Goal: Task Accomplishment & Management: Complete application form

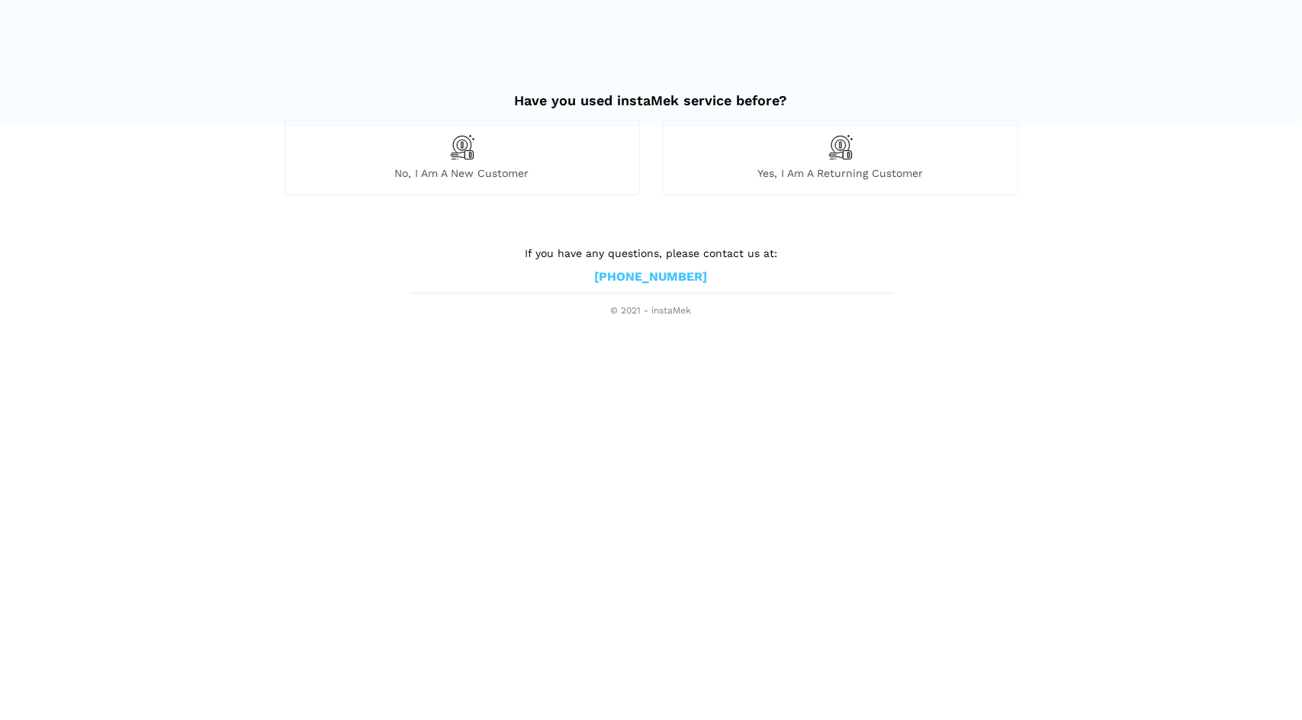
click at [436, 158] on div "No, I am a new customer" at bounding box center [461, 157] width 355 height 75
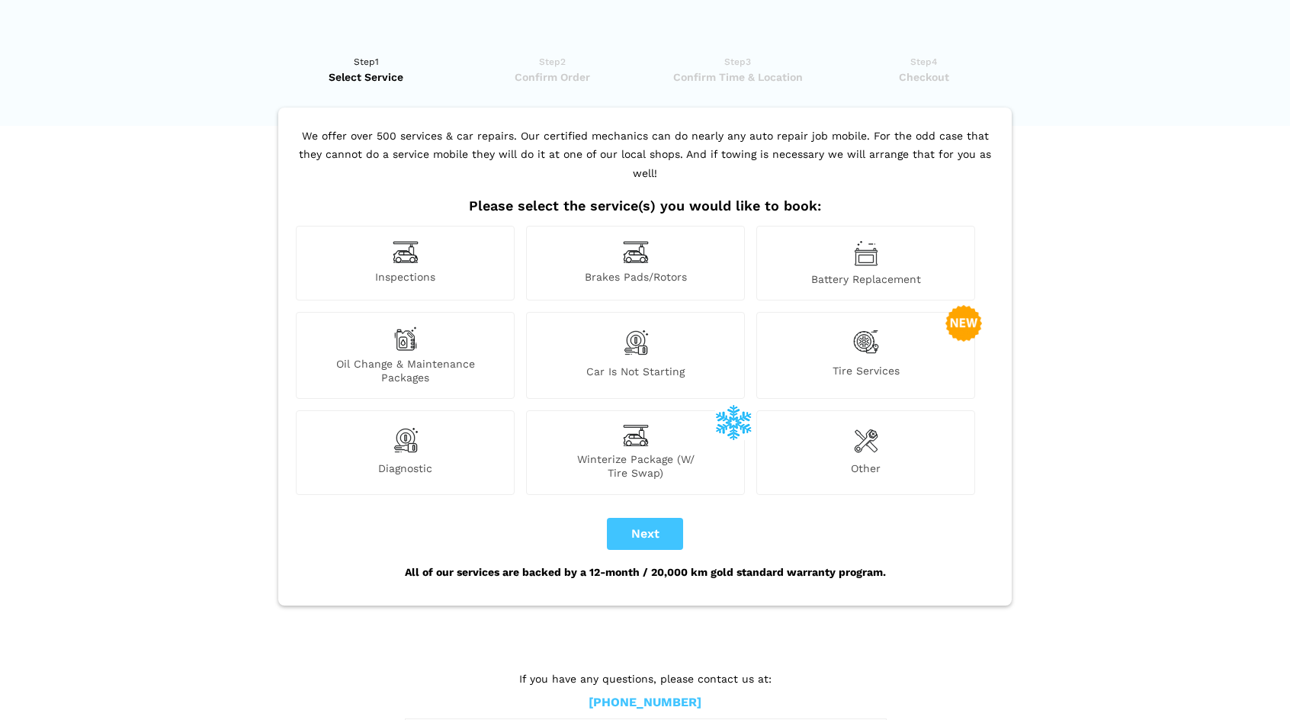
click at [410, 240] on img at bounding box center [406, 252] width 26 height 24
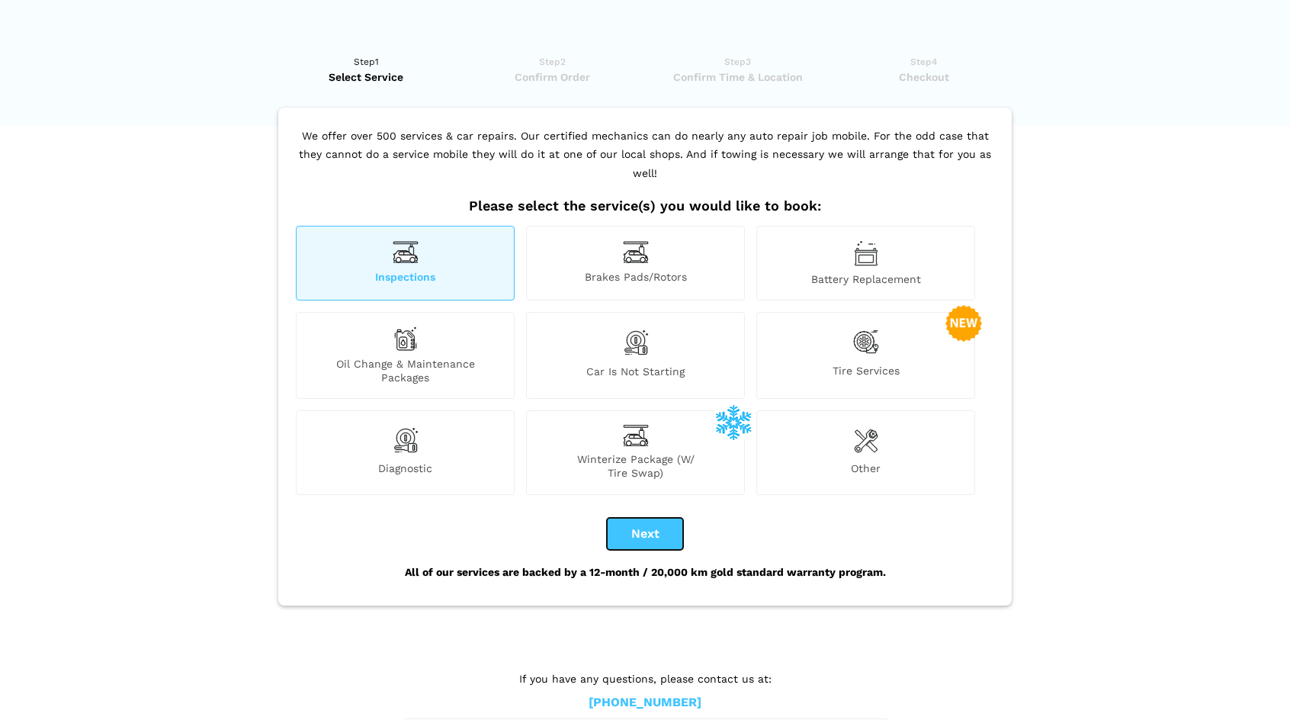
click at [638, 518] on button "Next" at bounding box center [645, 534] width 76 height 32
checkbox input "true"
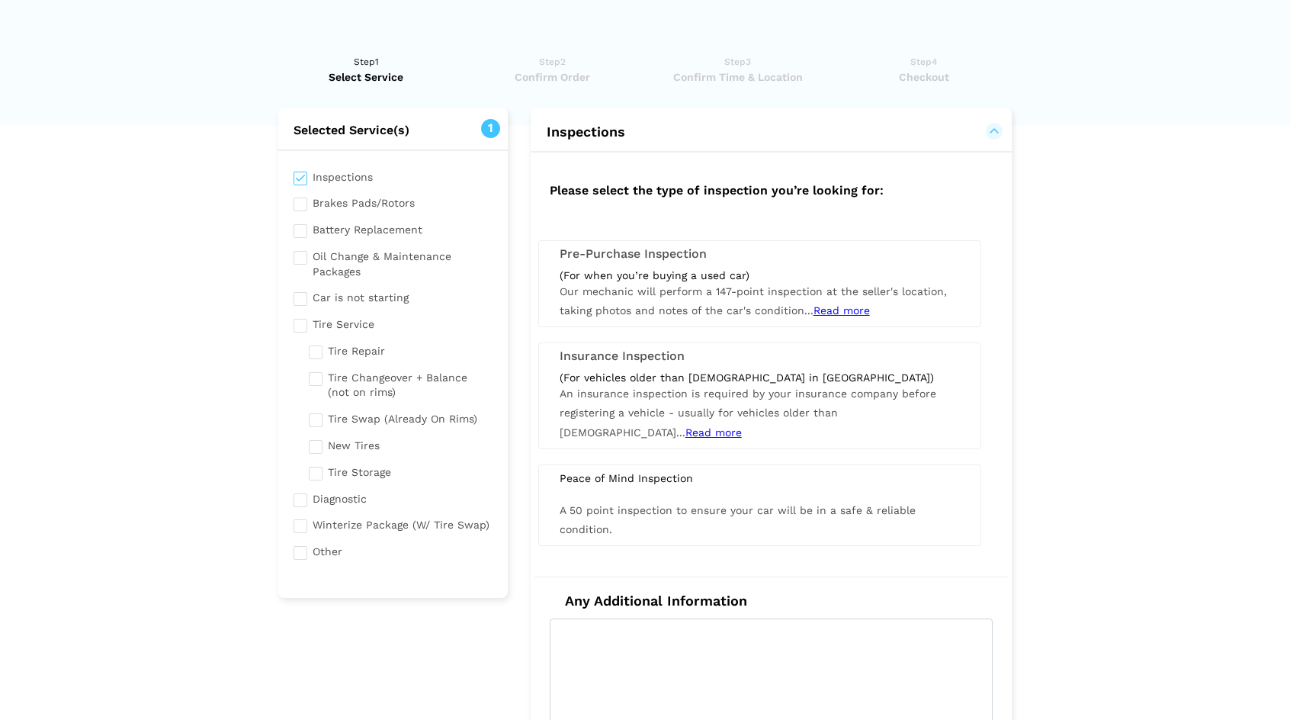
click at [743, 399] on div "(For vehicles older than [DEMOGRAPHIC_DATA] in [GEOGRAPHIC_DATA]) An insurance …" at bounding box center [759, 407] width 423 height 72
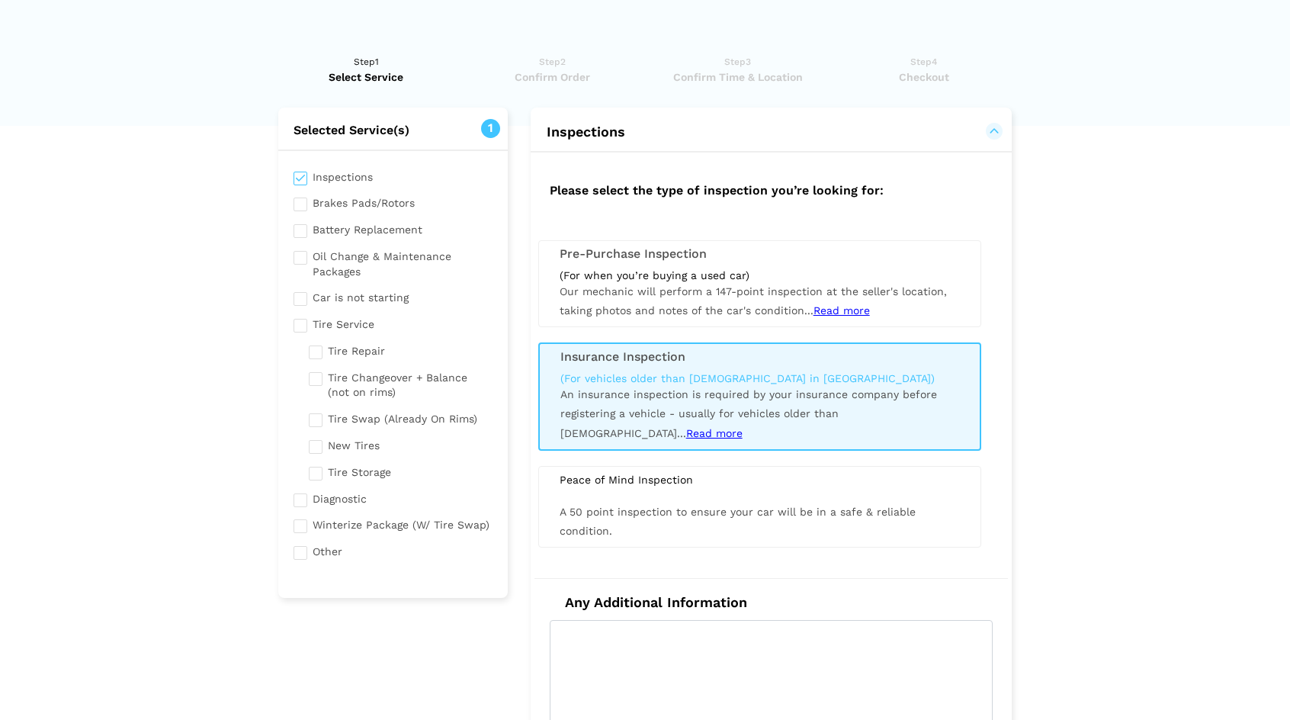
click at [743, 427] on span "Read more" at bounding box center [714, 433] width 56 height 12
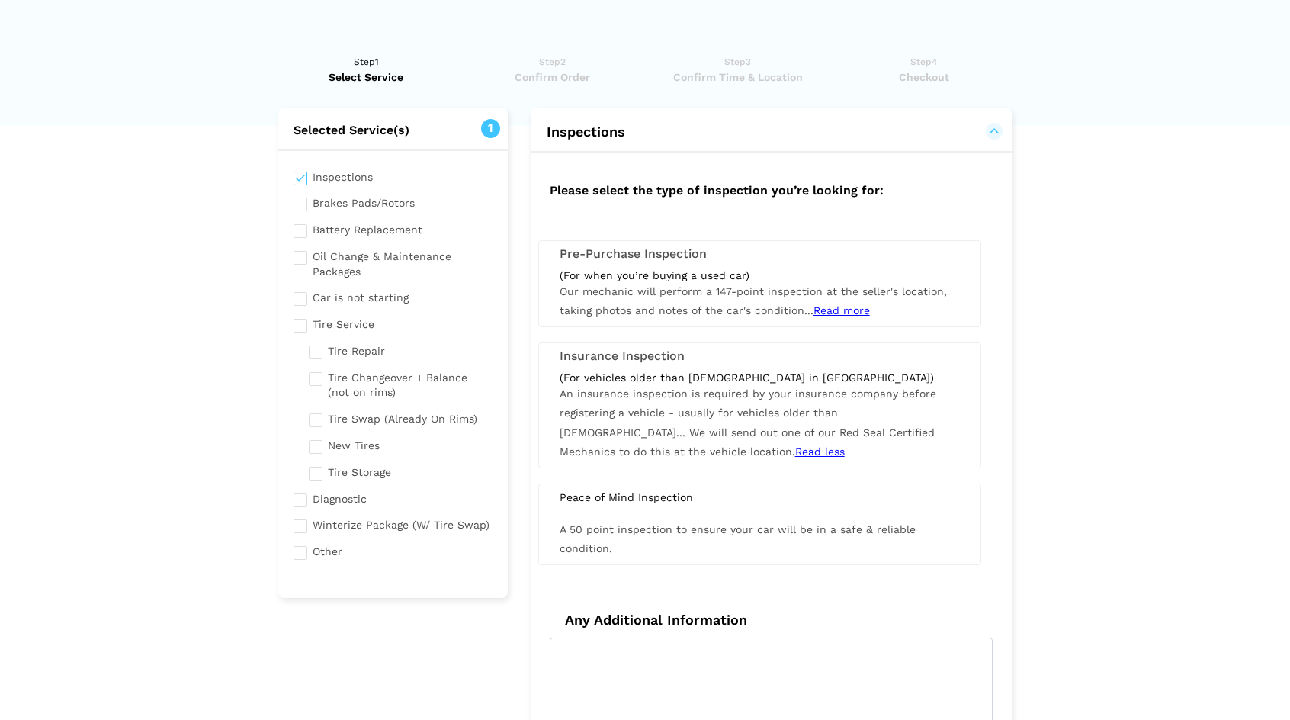
click at [657, 426] on span "We will send out one of our Red Seal Certified Mechanics to do this at the vehi…" at bounding box center [747, 441] width 375 height 31
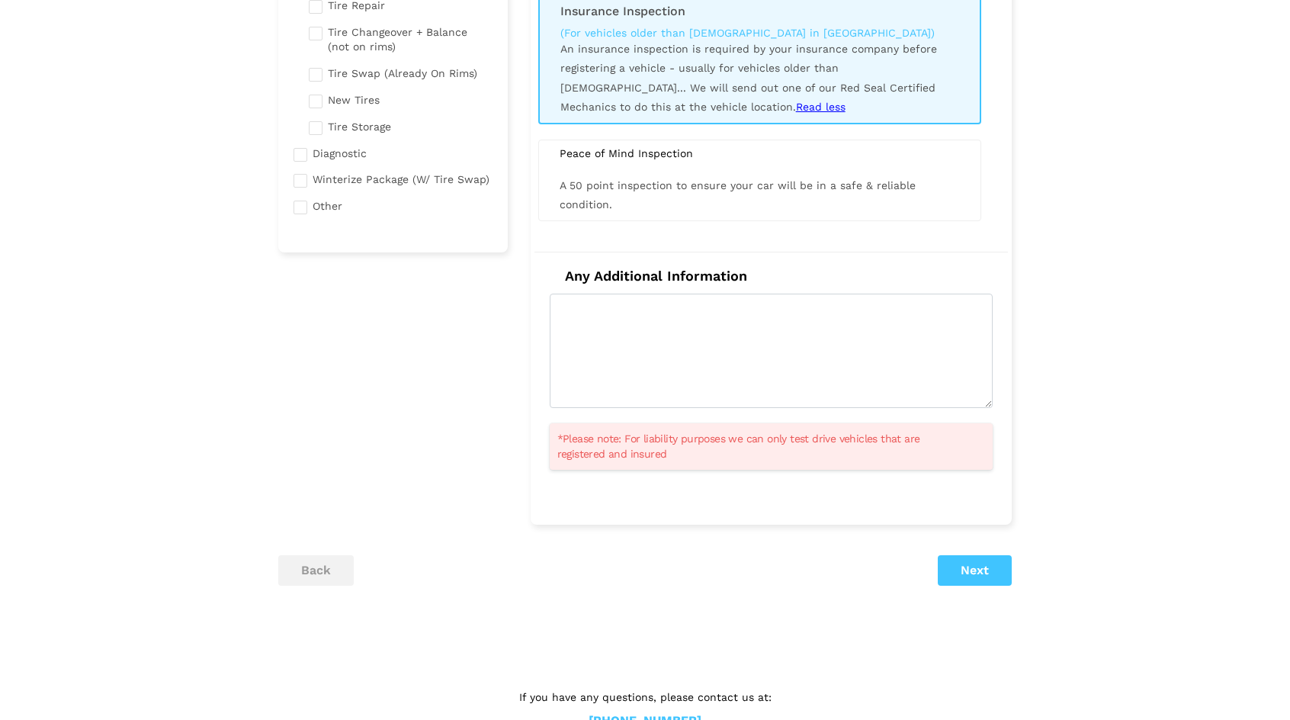
scroll to position [384, 0]
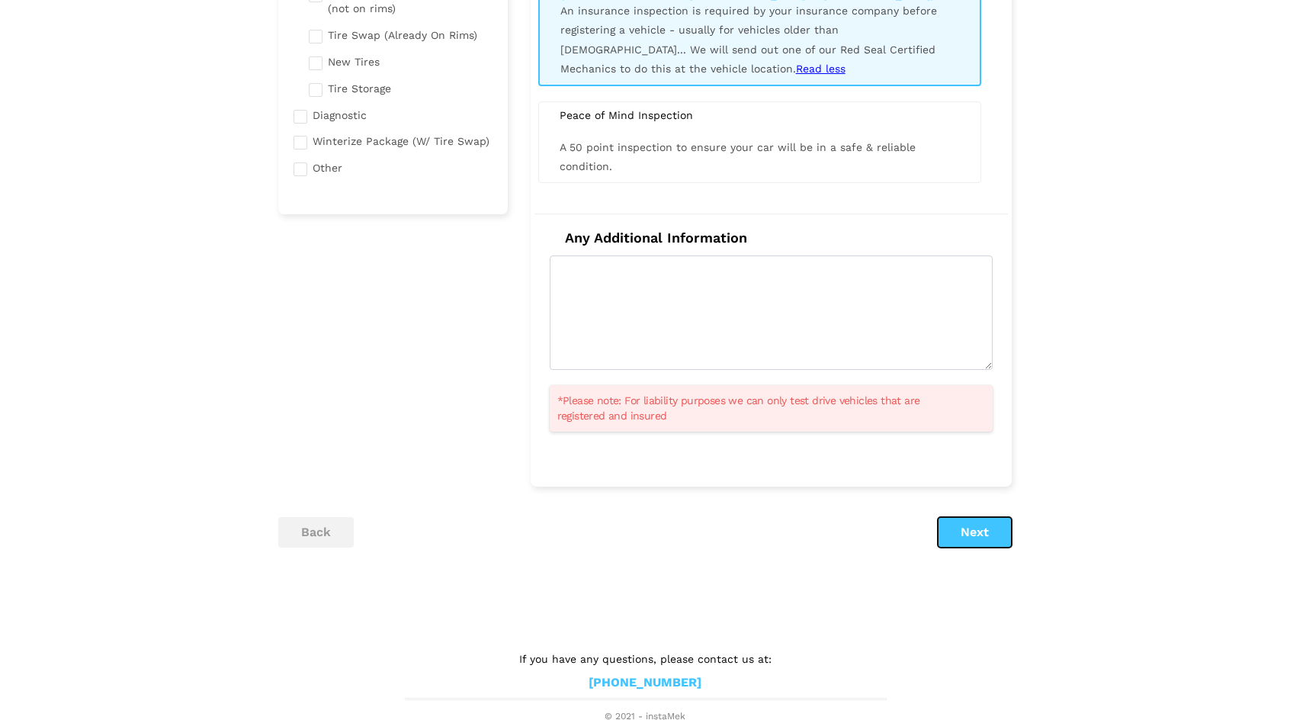
click at [978, 533] on button "Next" at bounding box center [975, 532] width 74 height 31
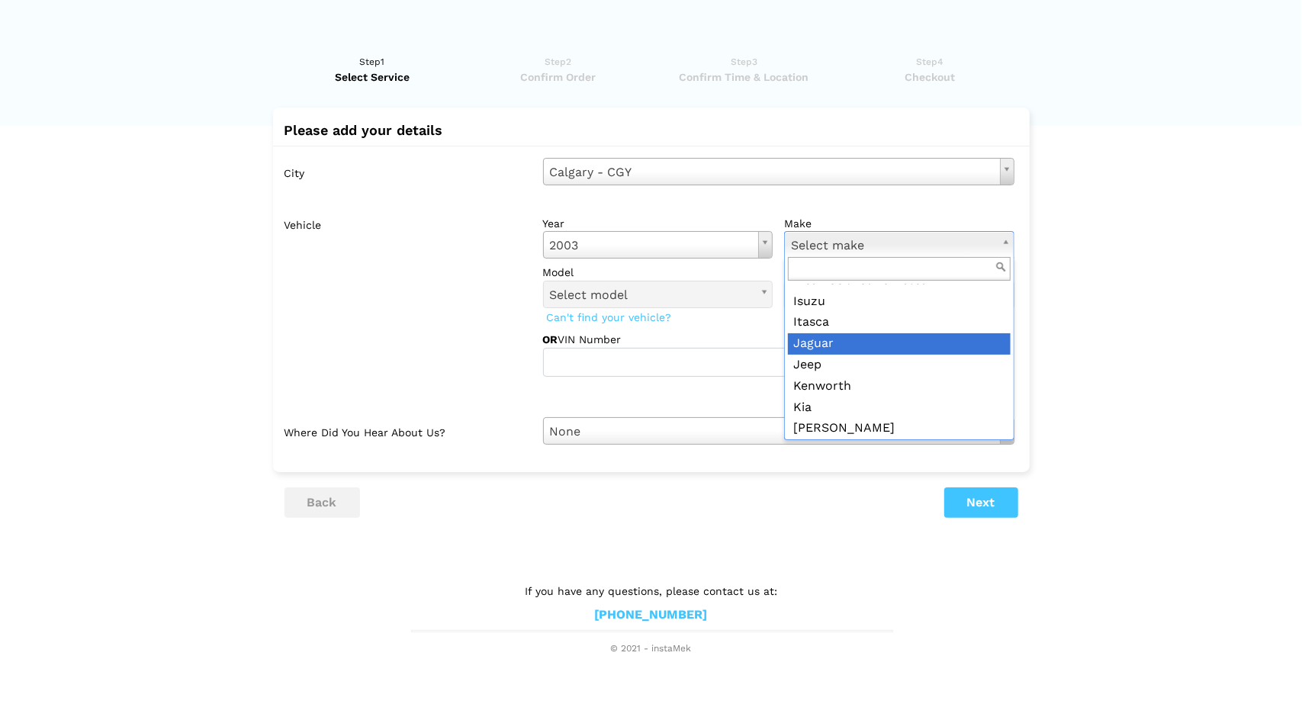
scroll to position [991, 0]
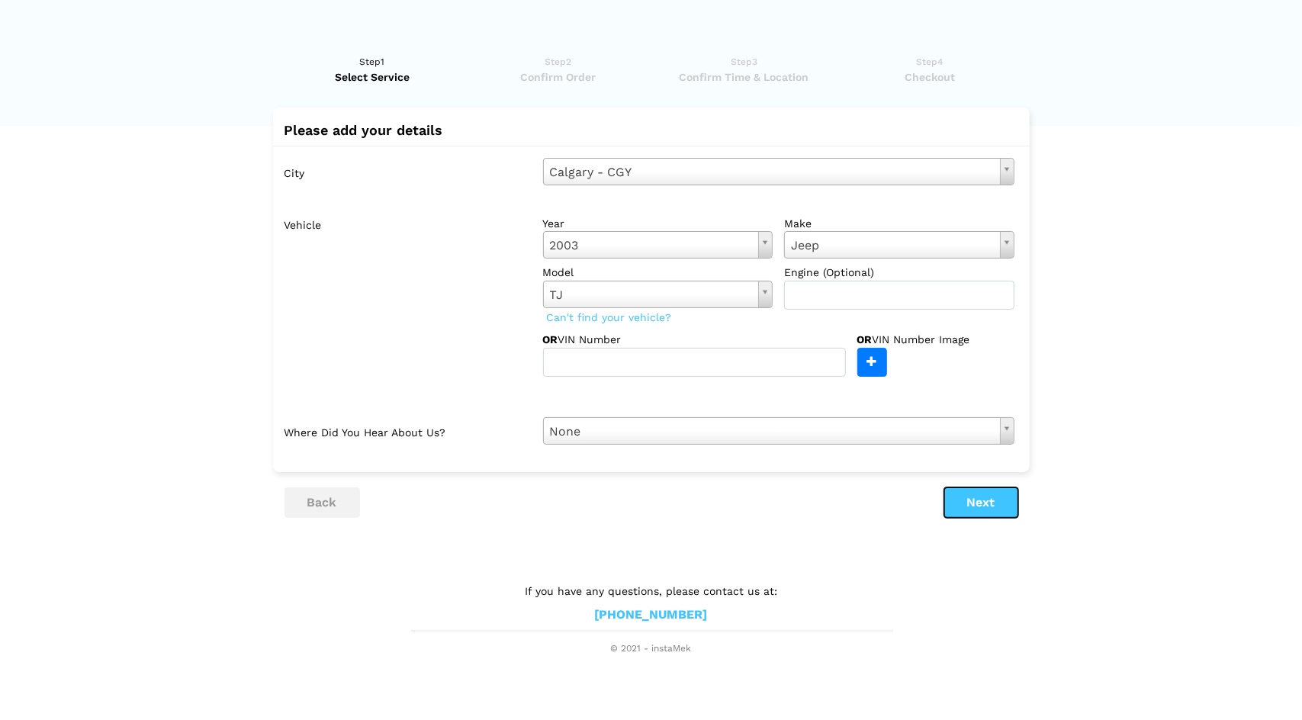
click at [976, 498] on button "Next" at bounding box center [981, 502] width 74 height 31
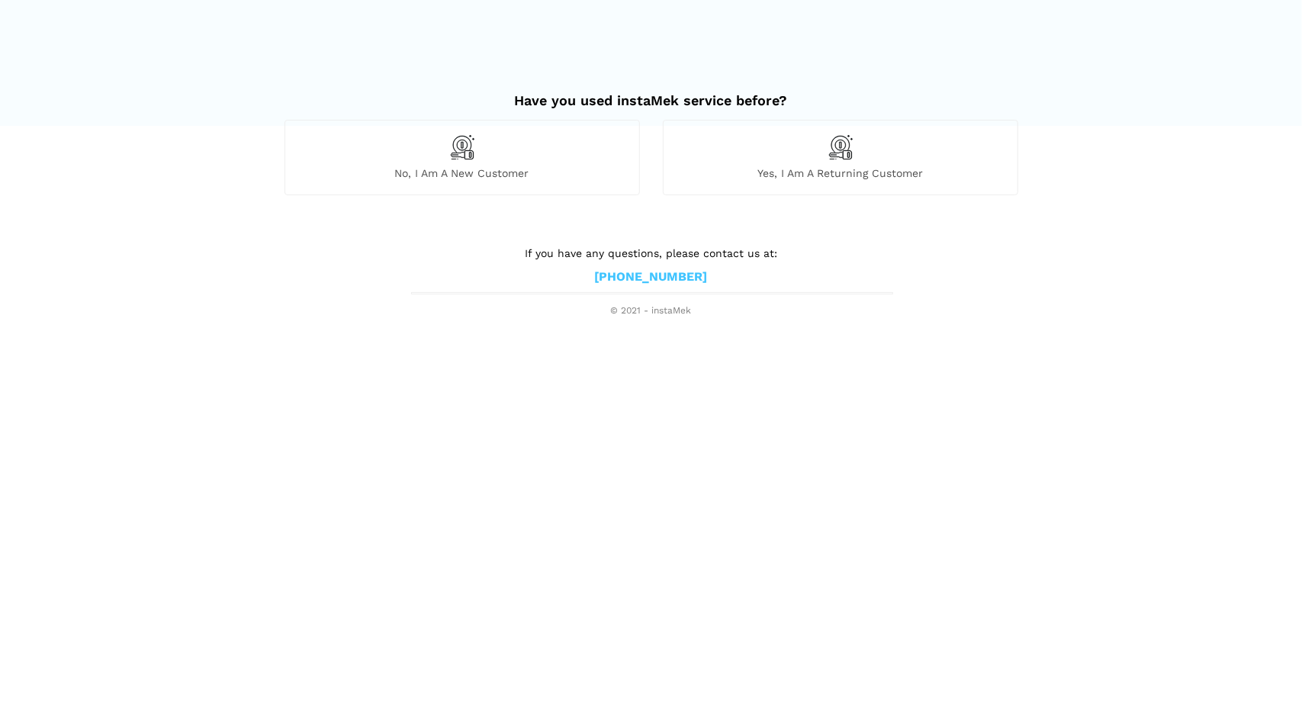
click at [434, 196] on div "No, I am a new customer" at bounding box center [462, 163] width 378 height 86
click at [455, 159] on img at bounding box center [462, 147] width 26 height 26
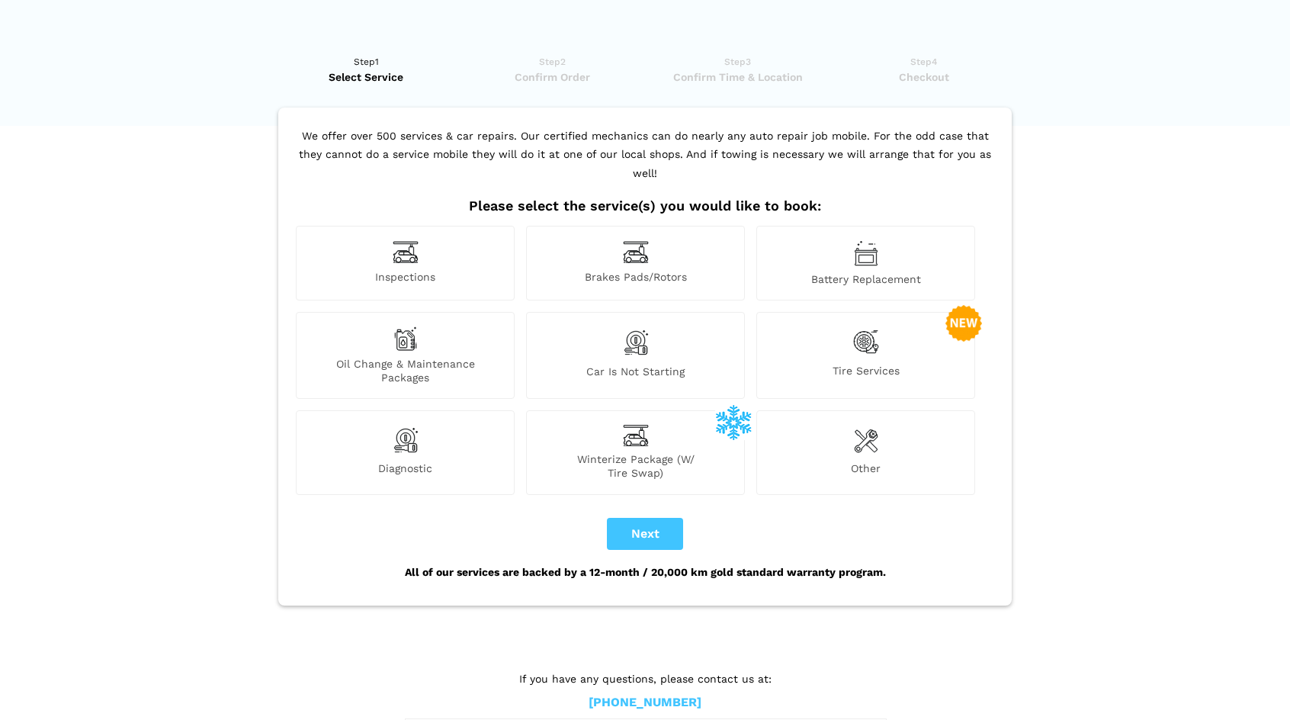
click at [432, 239] on div "Inspections" at bounding box center [405, 263] width 219 height 75
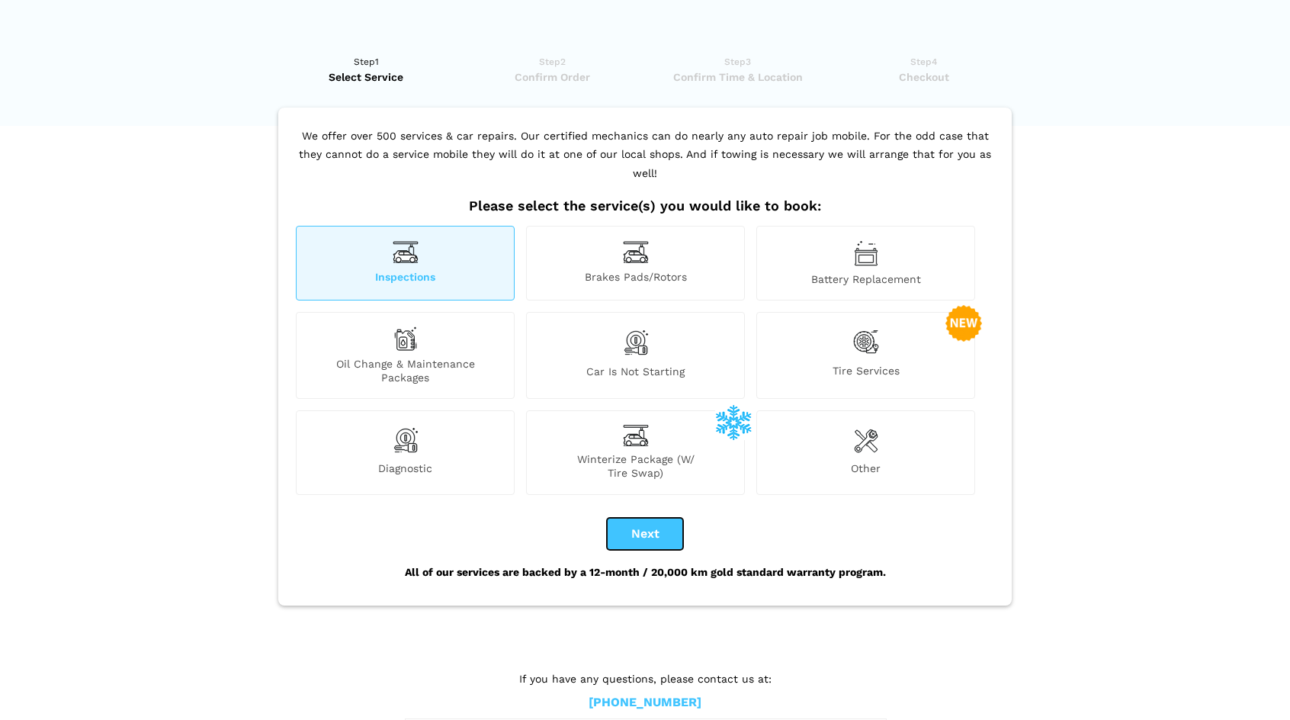
click at [648, 518] on button "Next" at bounding box center [645, 534] width 76 height 32
checkbox input "true"
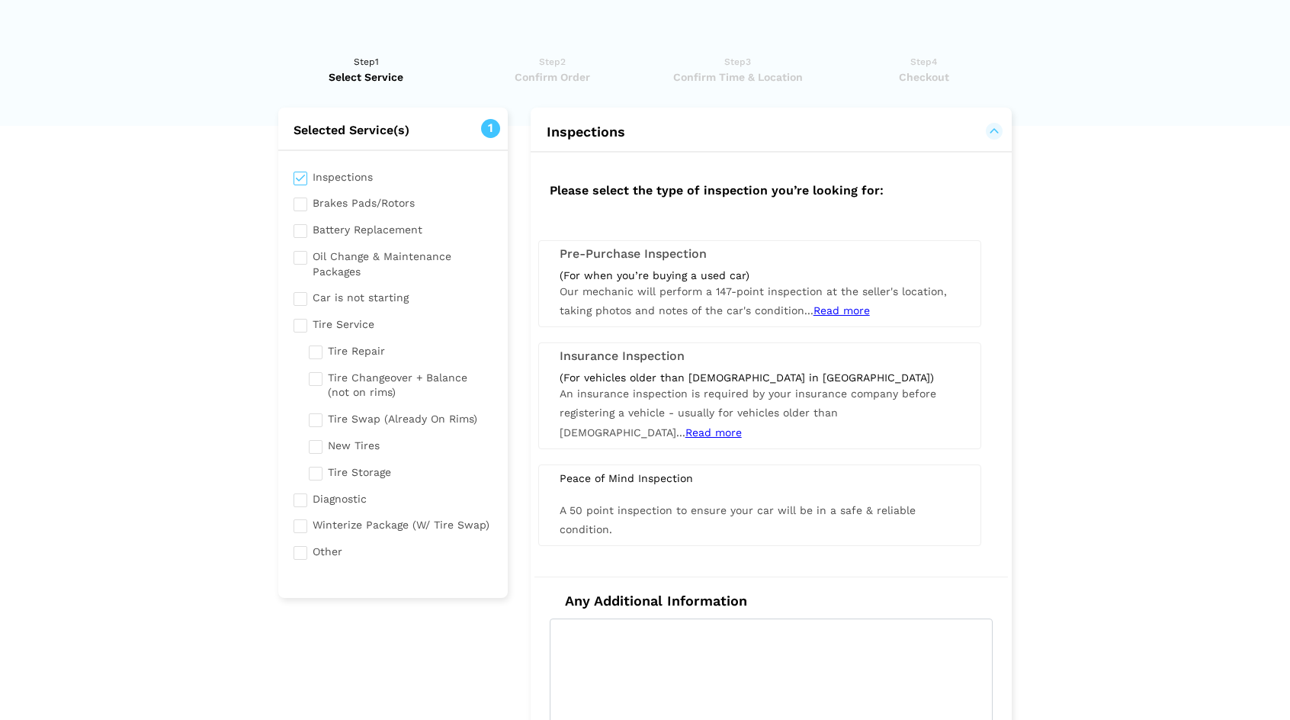
click at [822, 307] on span "Read more" at bounding box center [842, 310] width 56 height 12
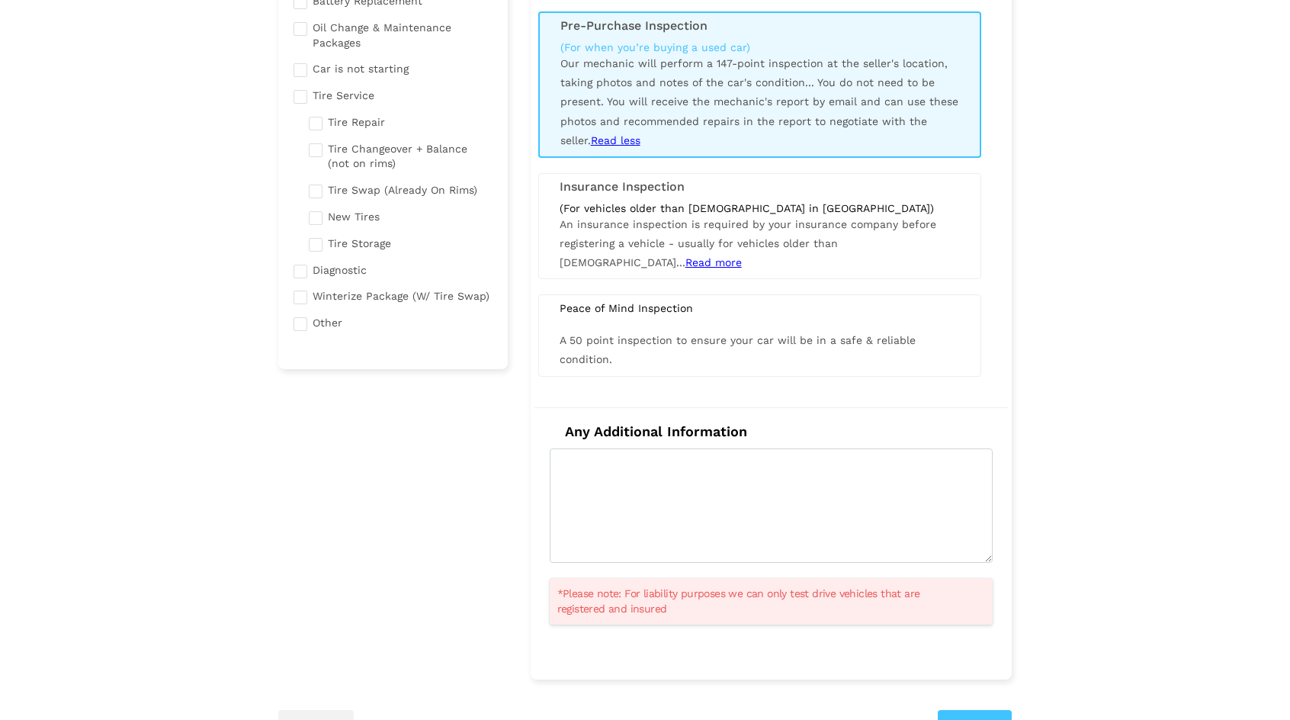
scroll to position [305, 0]
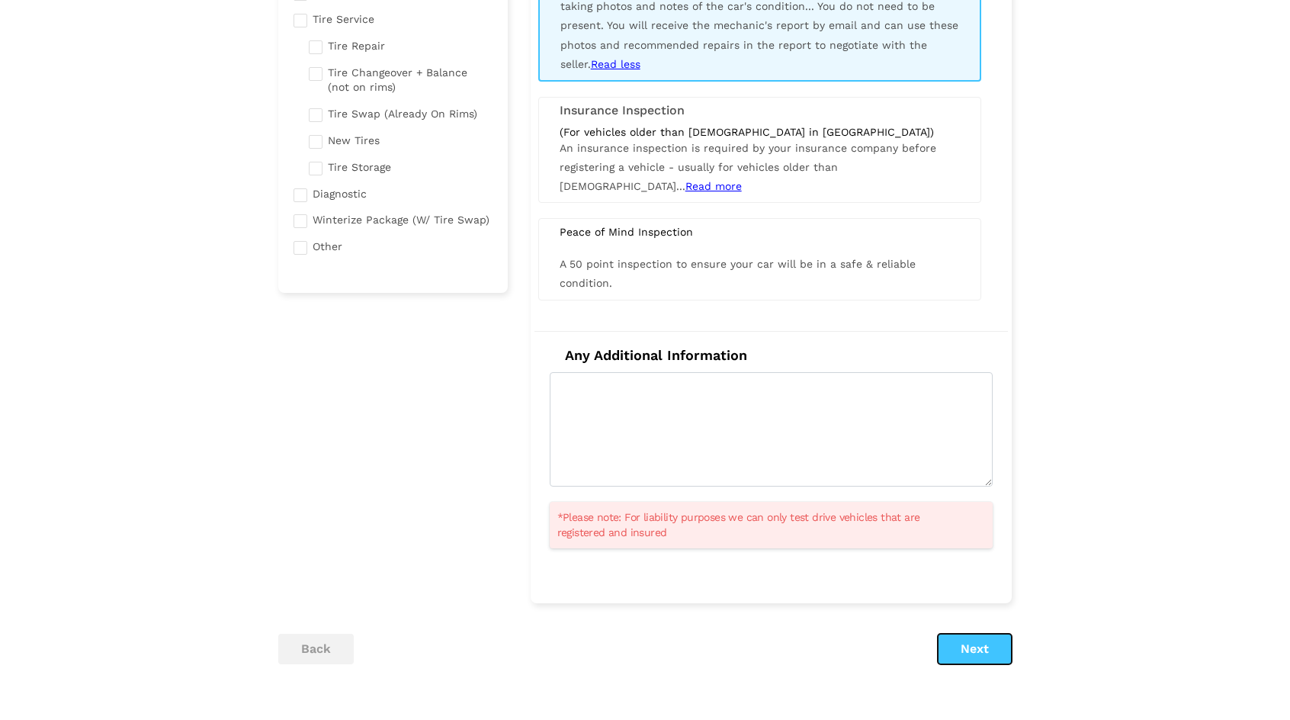
click at [981, 643] on button "Next" at bounding box center [975, 649] width 74 height 31
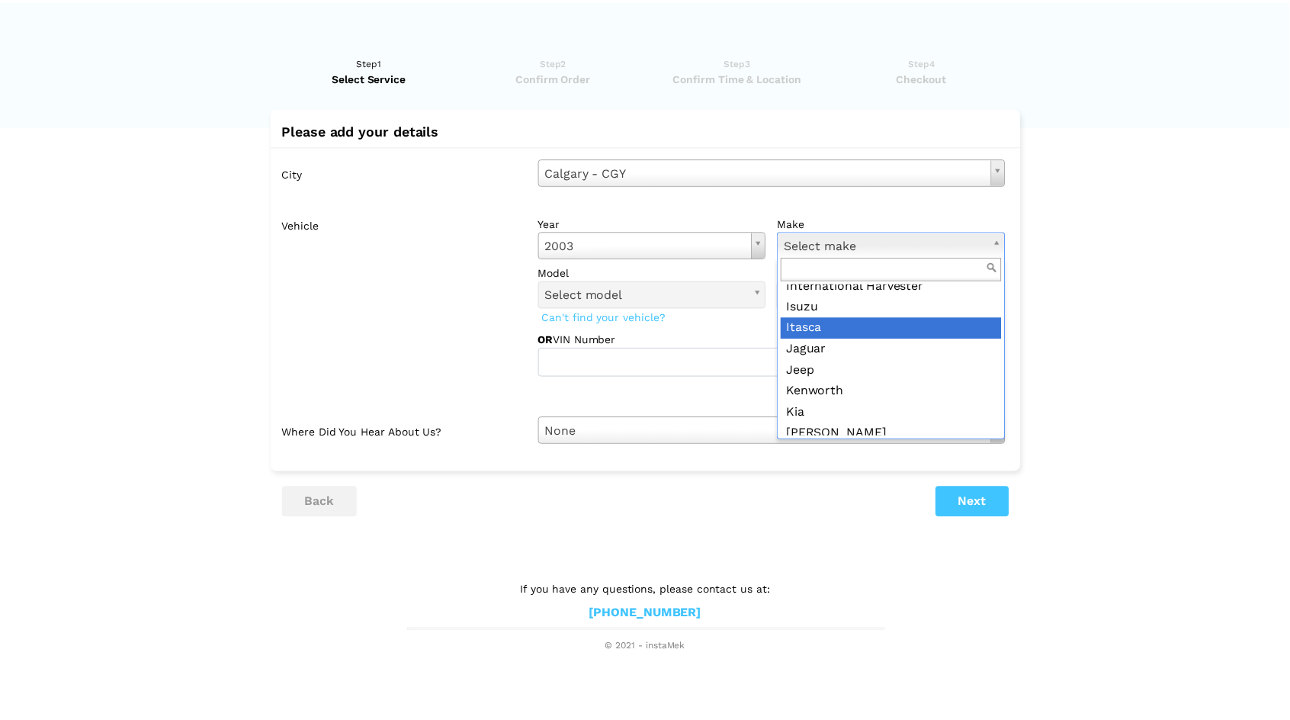
scroll to position [991, 0]
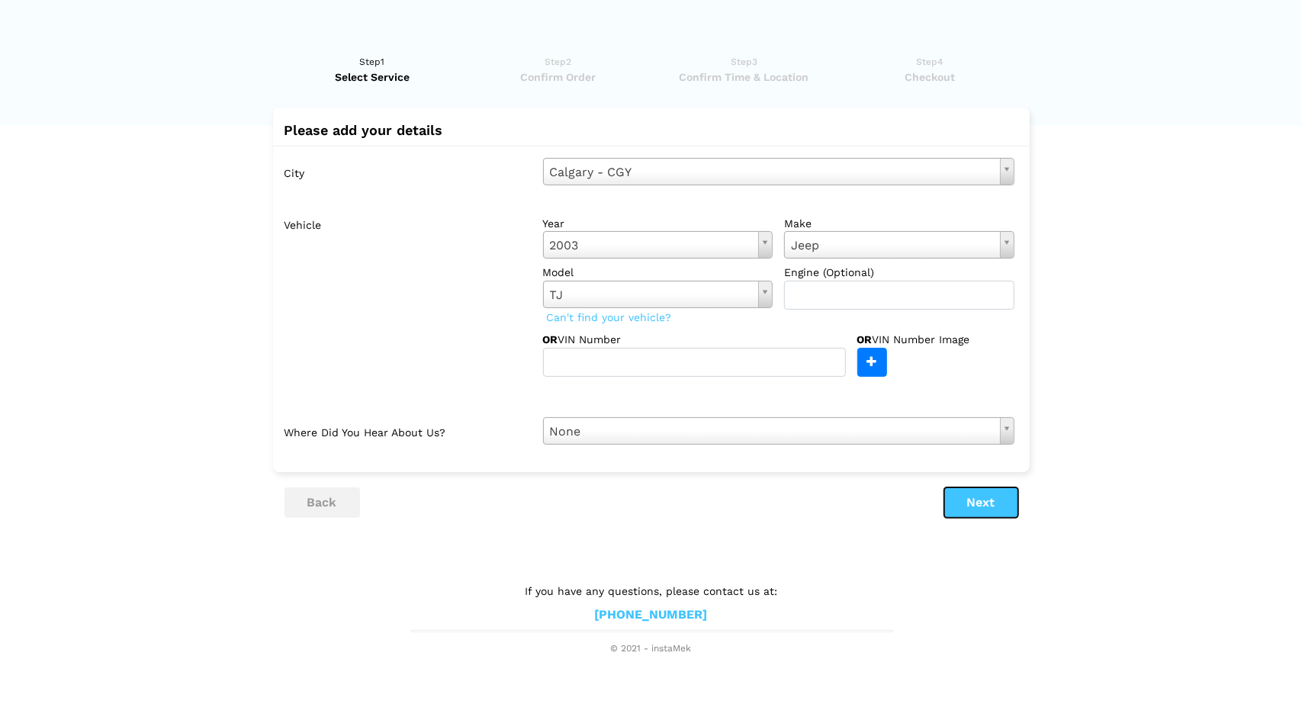
click at [979, 498] on button "Next" at bounding box center [981, 502] width 74 height 31
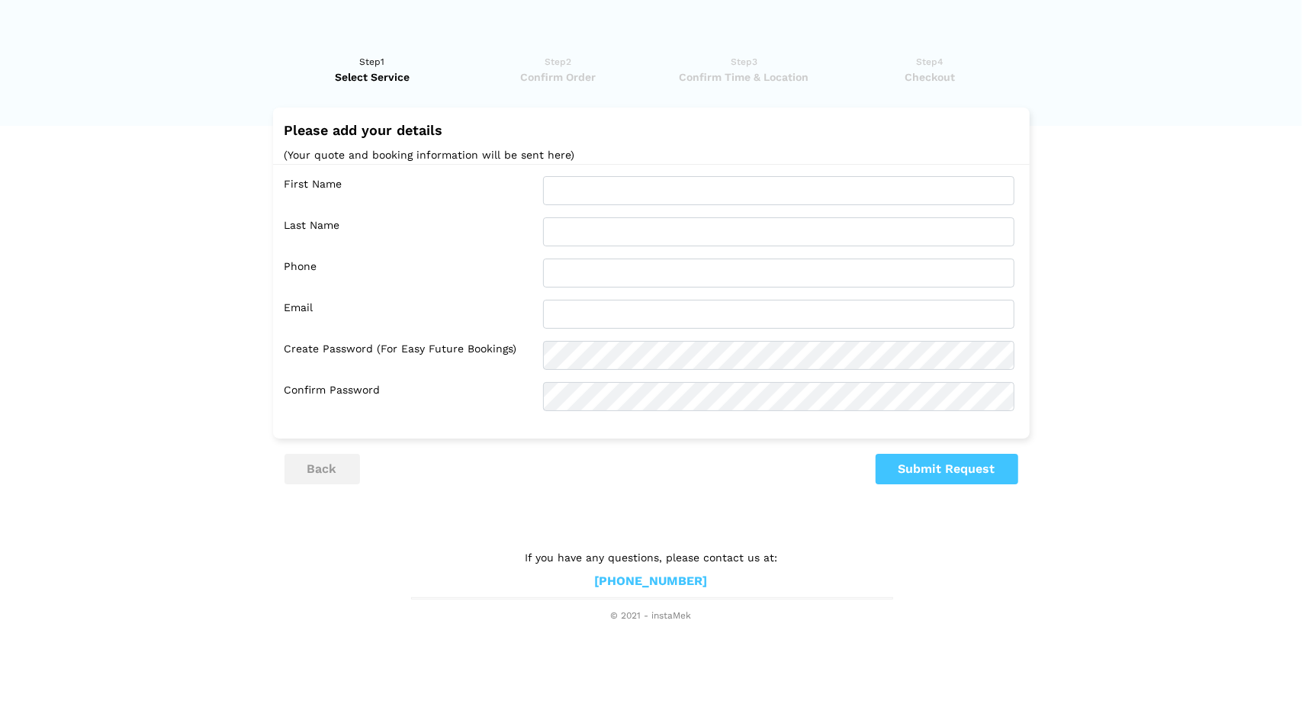
click at [1150, 112] on lik "Have you used instaMek service before? No, I am a new customer Yes, I am a retu…" at bounding box center [651, 331] width 1302 height 584
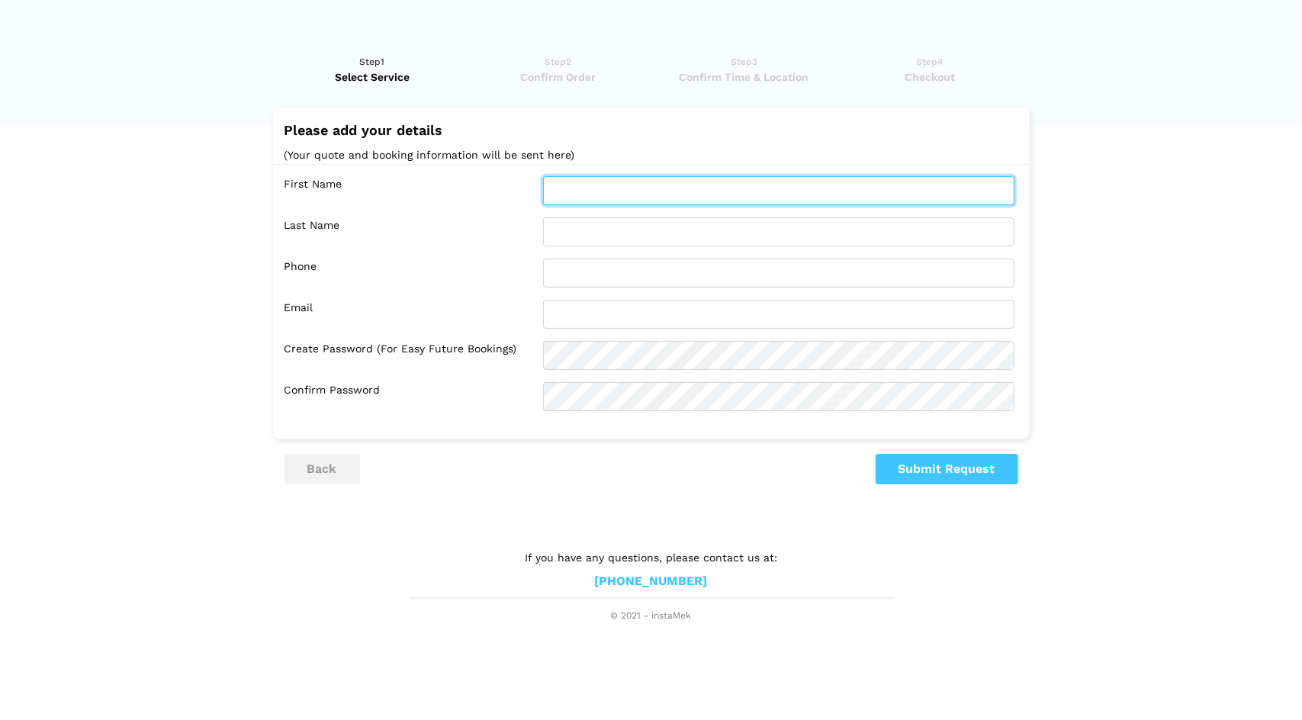
click at [683, 184] on input "text" at bounding box center [778, 190] width 471 height 29
type input "Shelley"
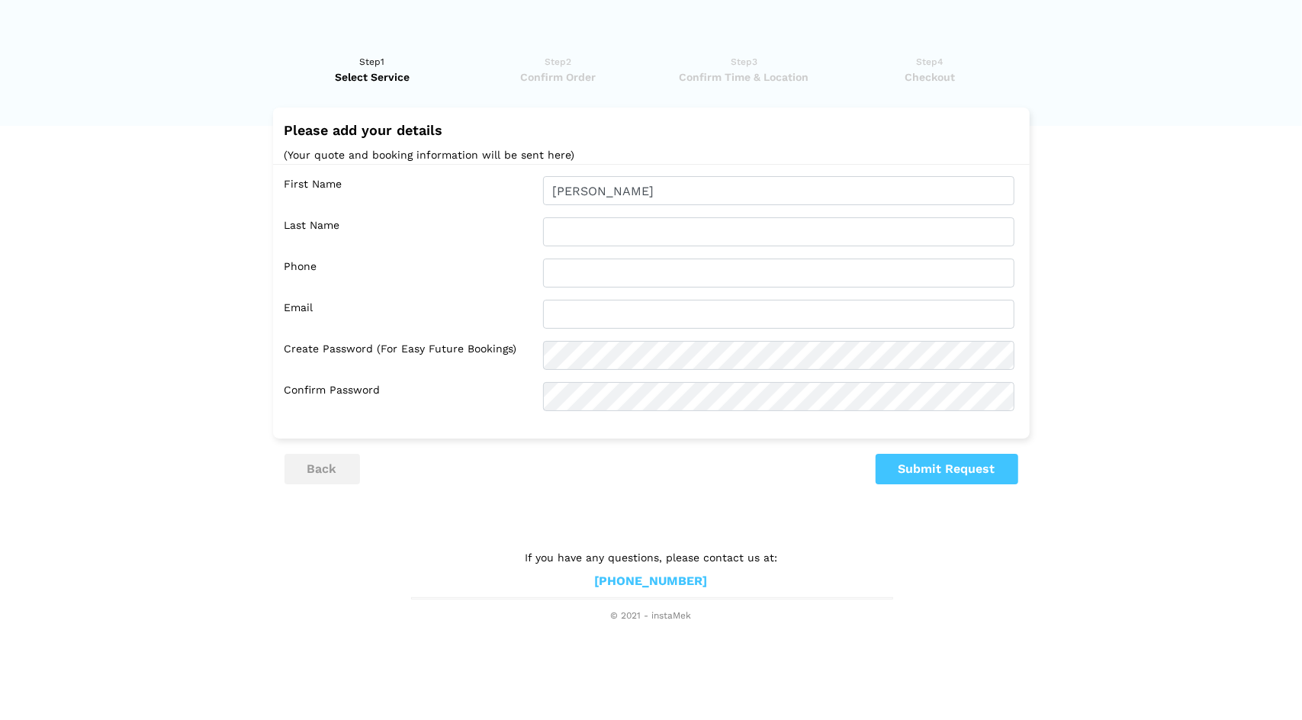
type input "Chuchman"
type input "7809829205"
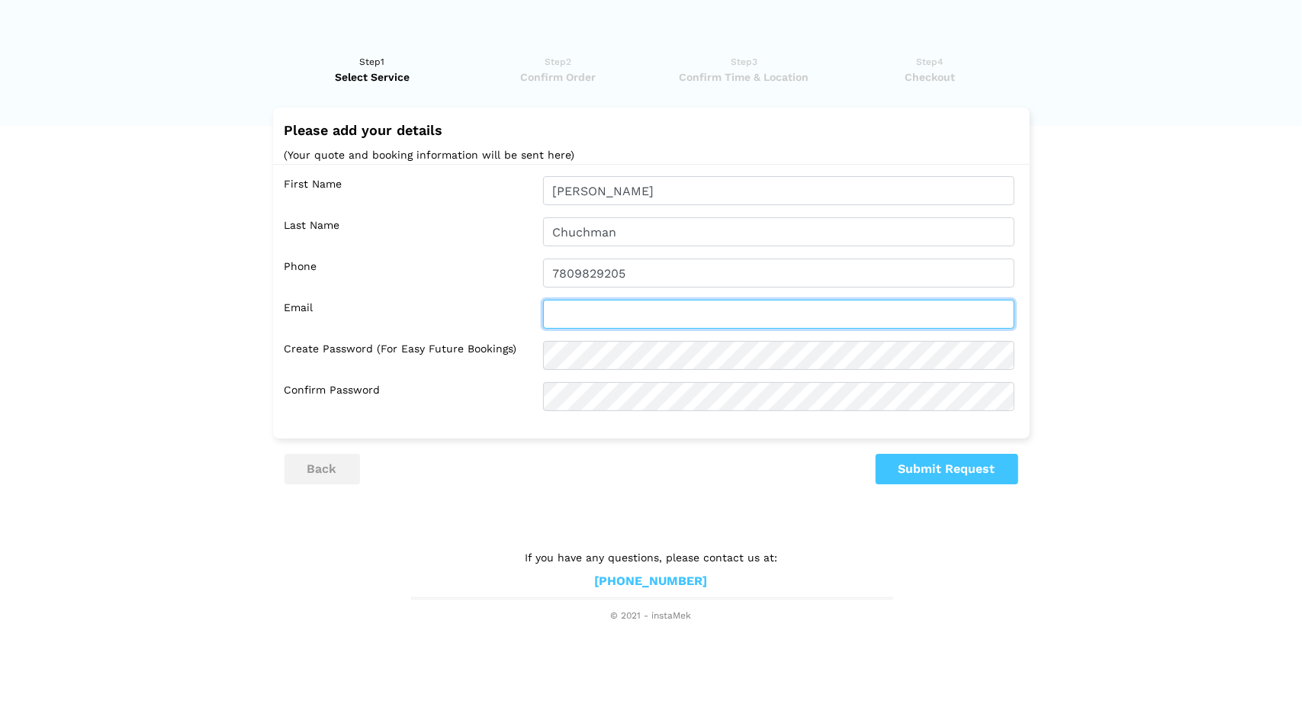
type input "allthecrappystuff@yahoo.com"
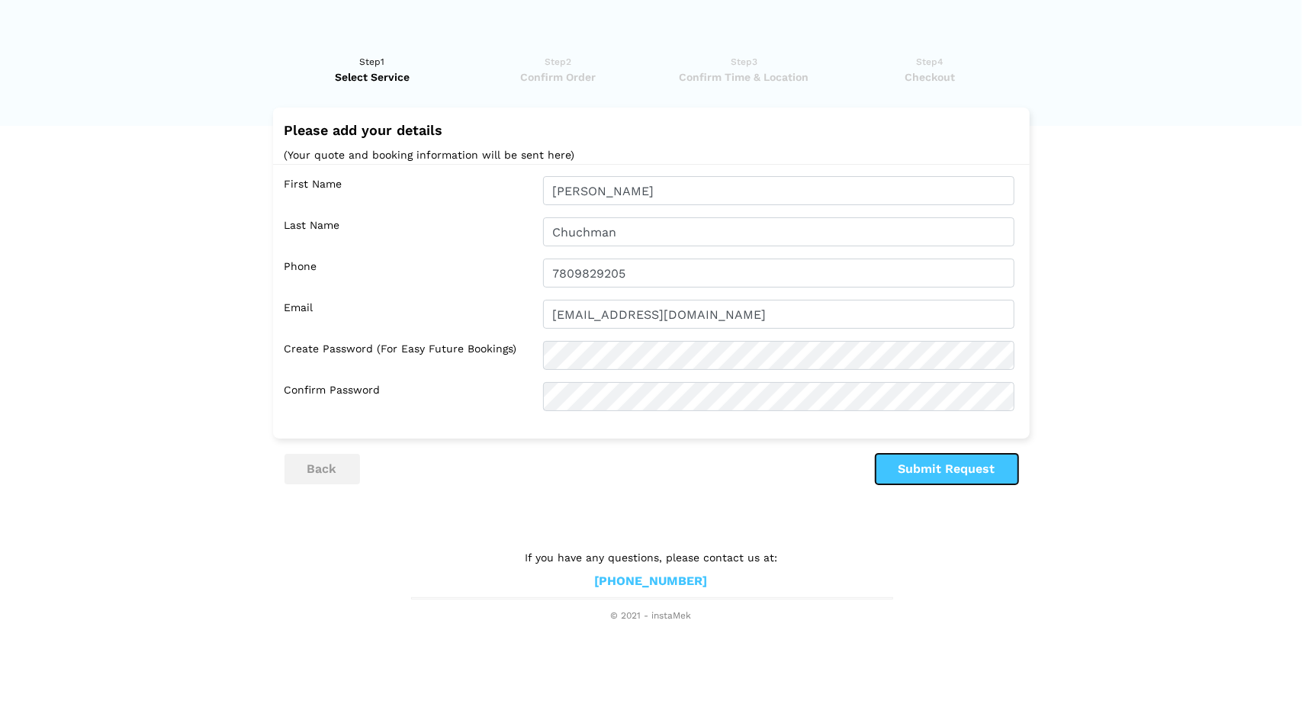
click at [950, 466] on button "Submit Request" at bounding box center [947, 469] width 143 height 31
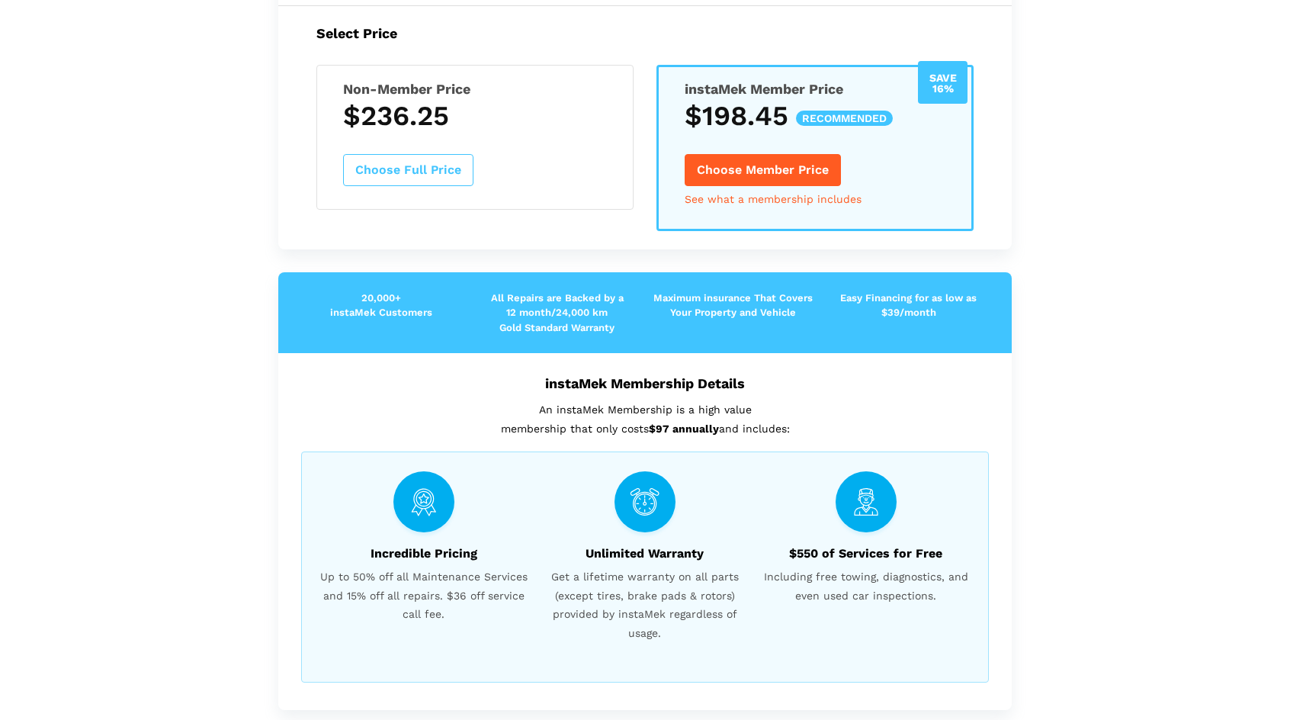
scroll to position [0, 0]
